Goal: Information Seeking & Learning: Learn about a topic

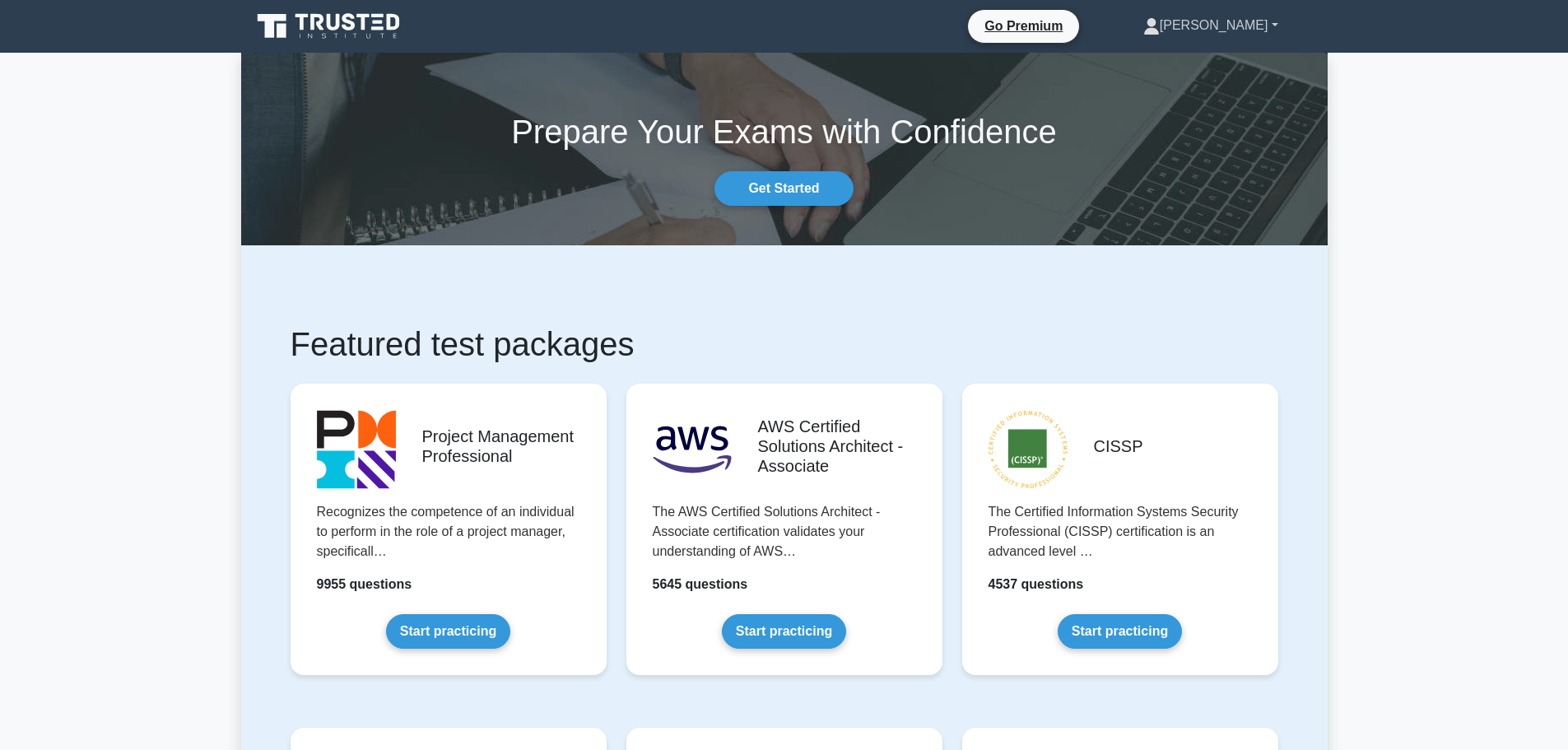
click at [1271, 28] on link "[PERSON_NAME]" at bounding box center [1210, 26] width 214 height 33
click at [1217, 54] on link "Profile" at bounding box center [1169, 64] width 130 height 26
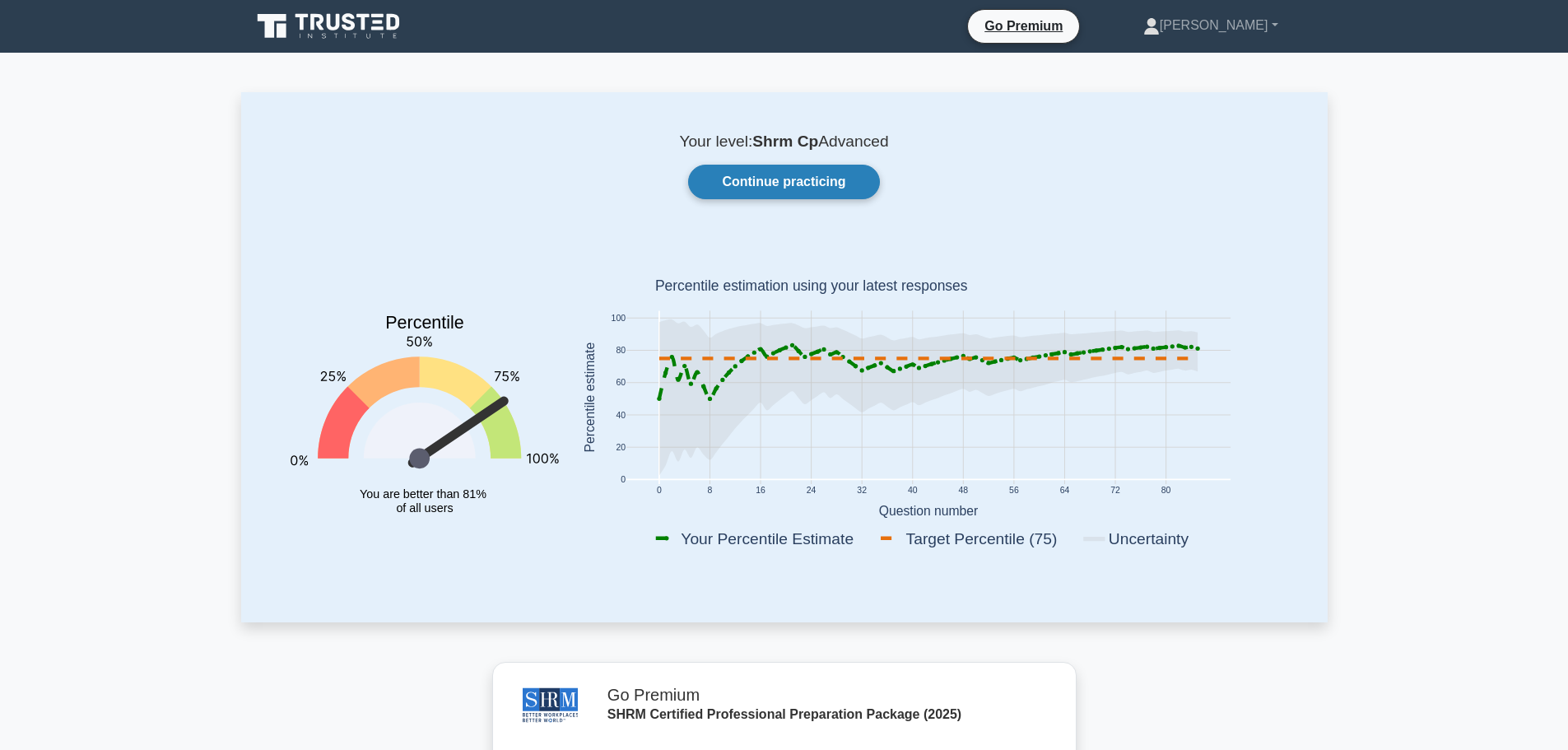
click at [795, 187] on link "Continue practicing" at bounding box center [783, 182] width 191 height 35
